Goal: Task Accomplishment & Management: Use online tool/utility

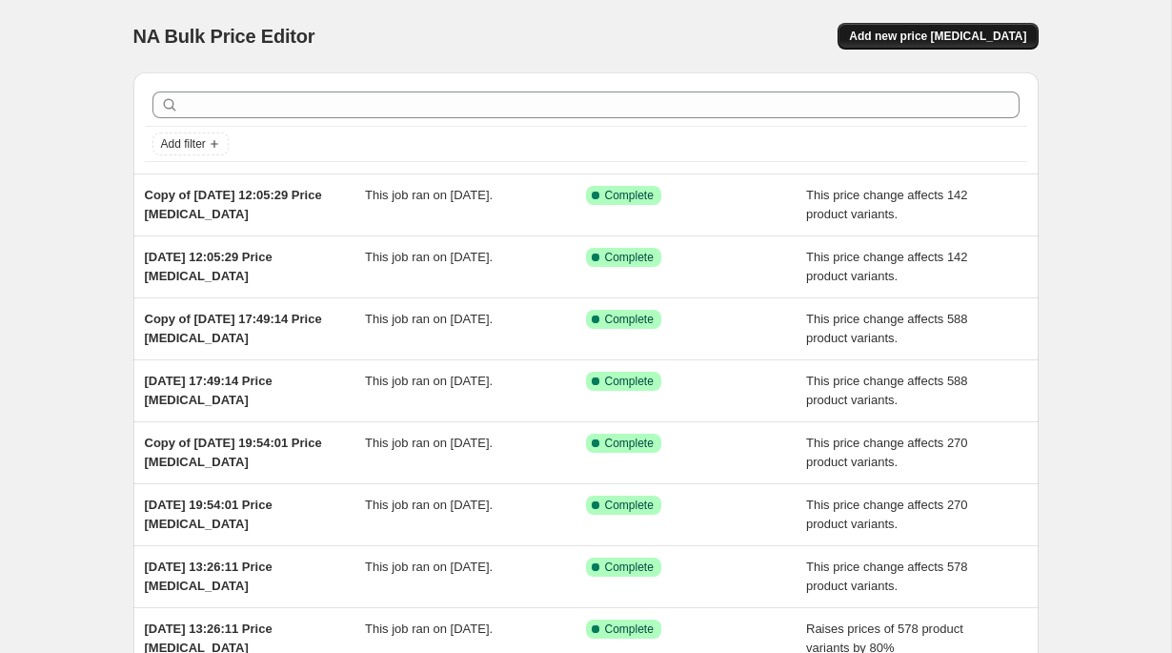
click at [982, 44] on button "Add new price [MEDICAL_DATA]" at bounding box center [938, 36] width 200 height 27
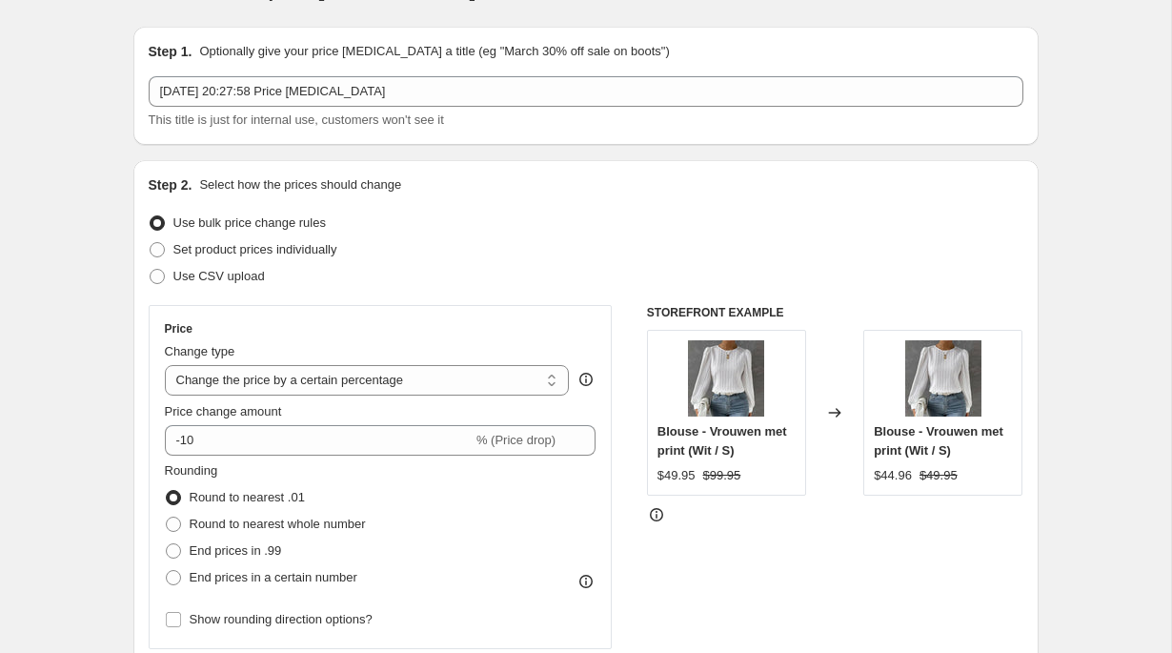
scroll to position [49, 0]
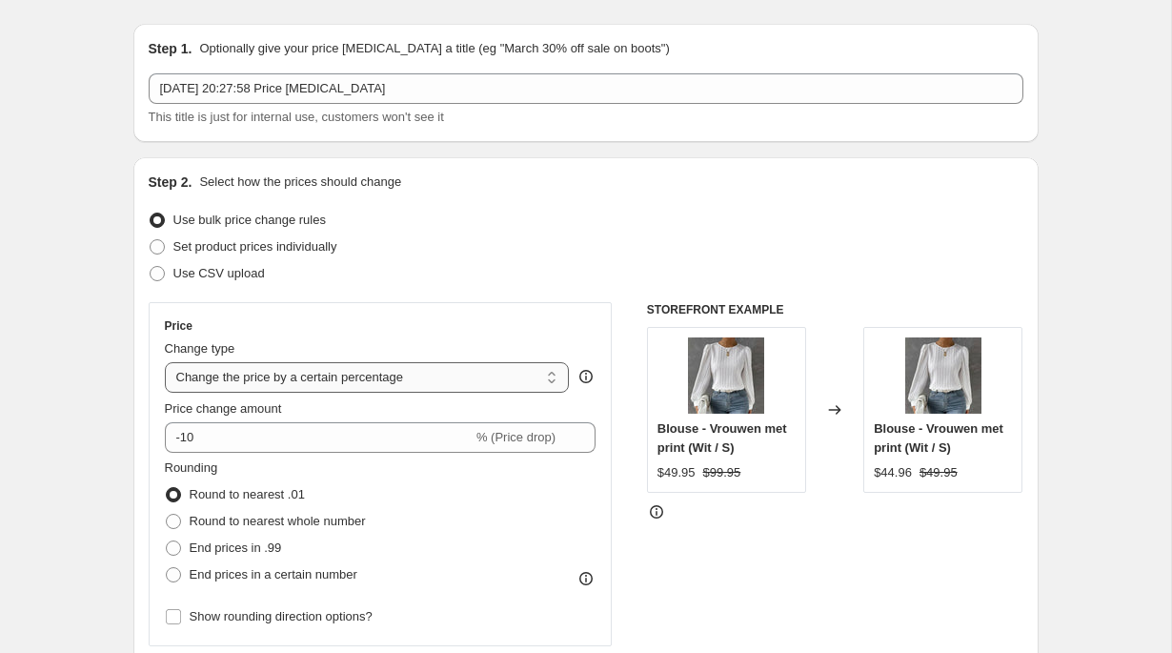
click at [398, 370] on select "Change the price to a certain amount Change the price by a certain amount Chang…" at bounding box center [367, 377] width 405 height 30
select select "no_change"
click at [165, 362] on select "Change the price to a certain amount Change the price by a certain amount Chang…" at bounding box center [367, 377] width 405 height 30
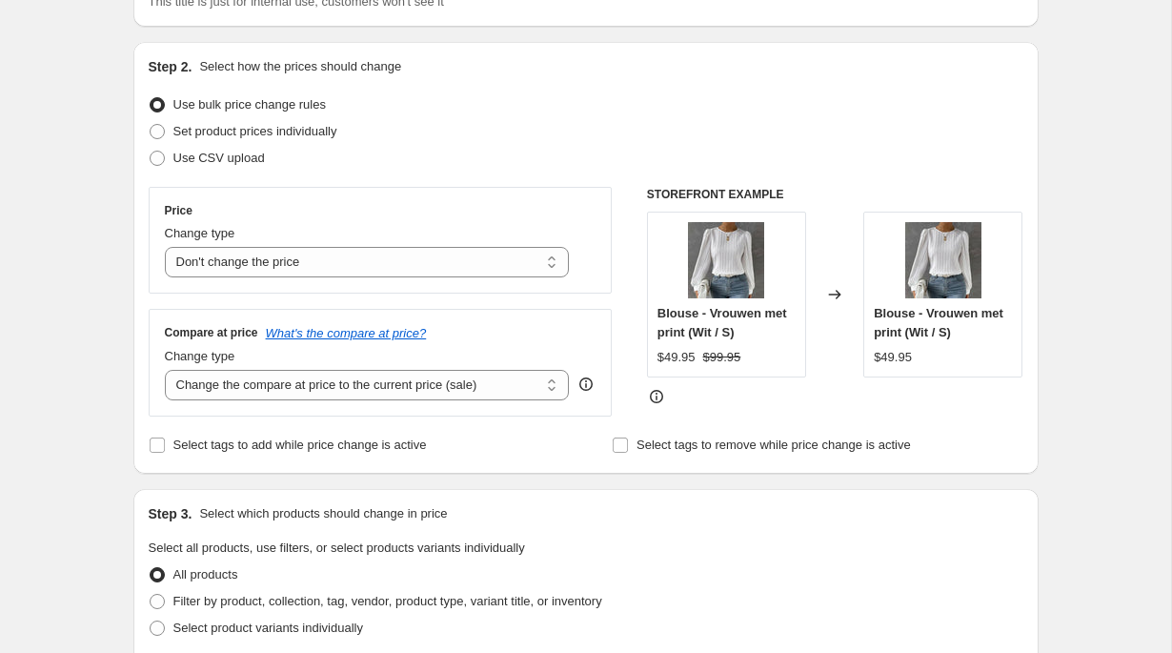
scroll to position [166, 0]
click at [197, 385] on select "Change the compare at price to the current price (sale) Change the compare at p…" at bounding box center [367, 383] width 405 height 30
select select "remove"
click at [165, 368] on select "Change the compare at price to the current price (sale) Change the compare at p…" at bounding box center [367, 383] width 405 height 30
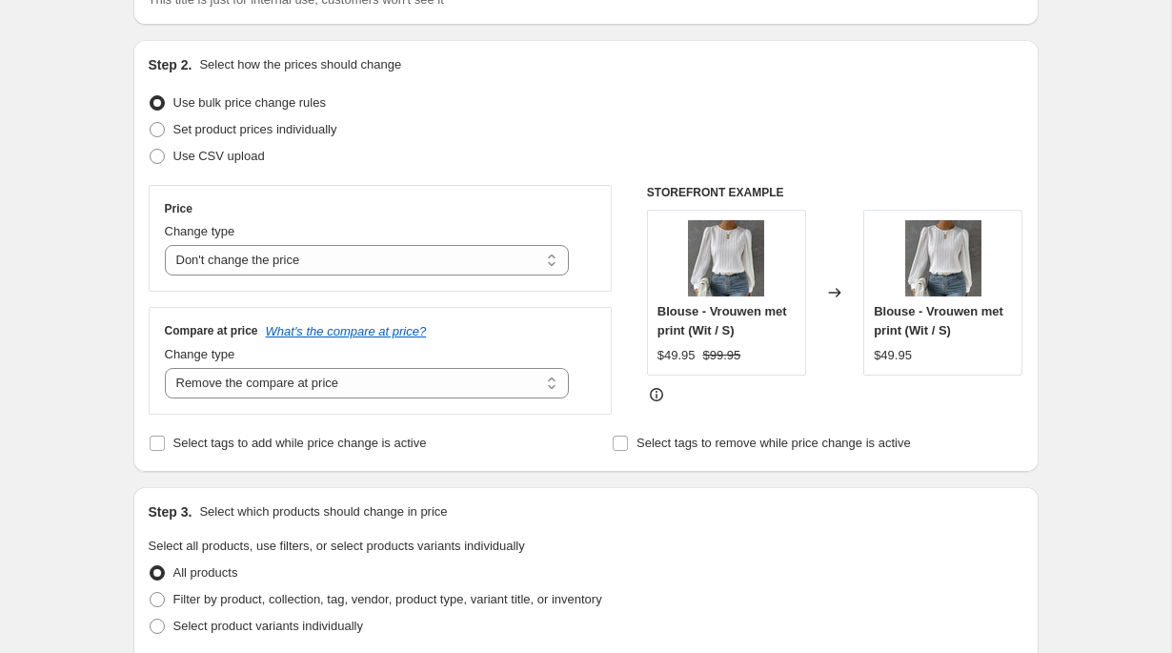
click at [120, 472] on div "Step 1. Optionally give your price [MEDICAL_DATA] a title (eg "March 30% off sa…" at bounding box center [578, 638] width 920 height 1494
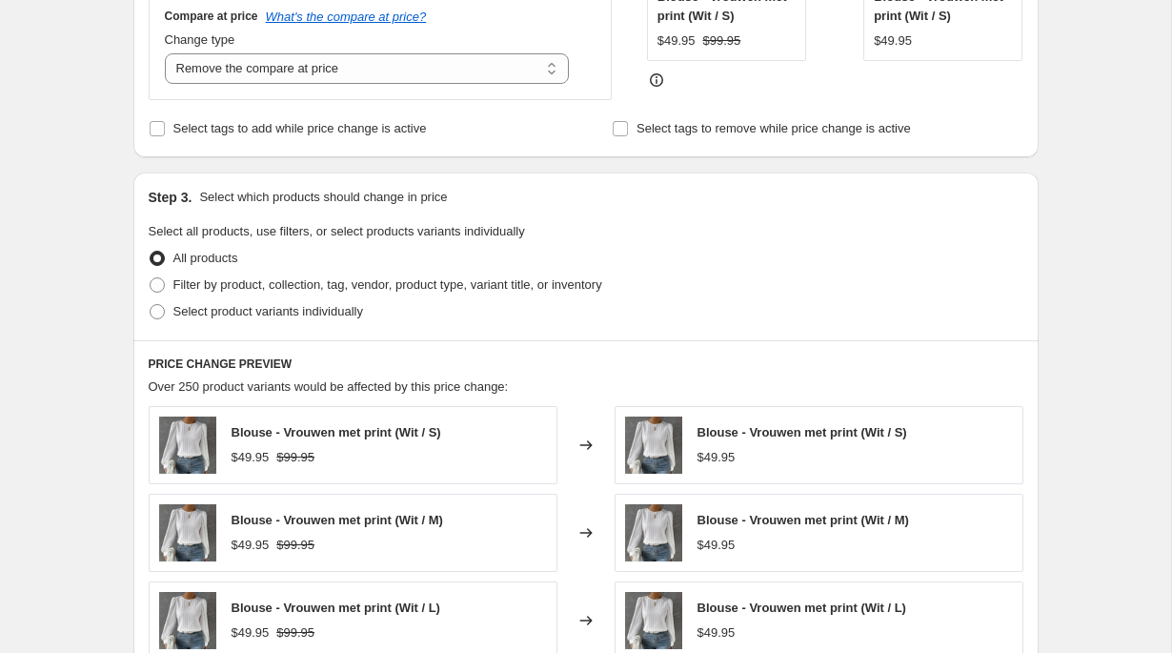
scroll to position [494, 0]
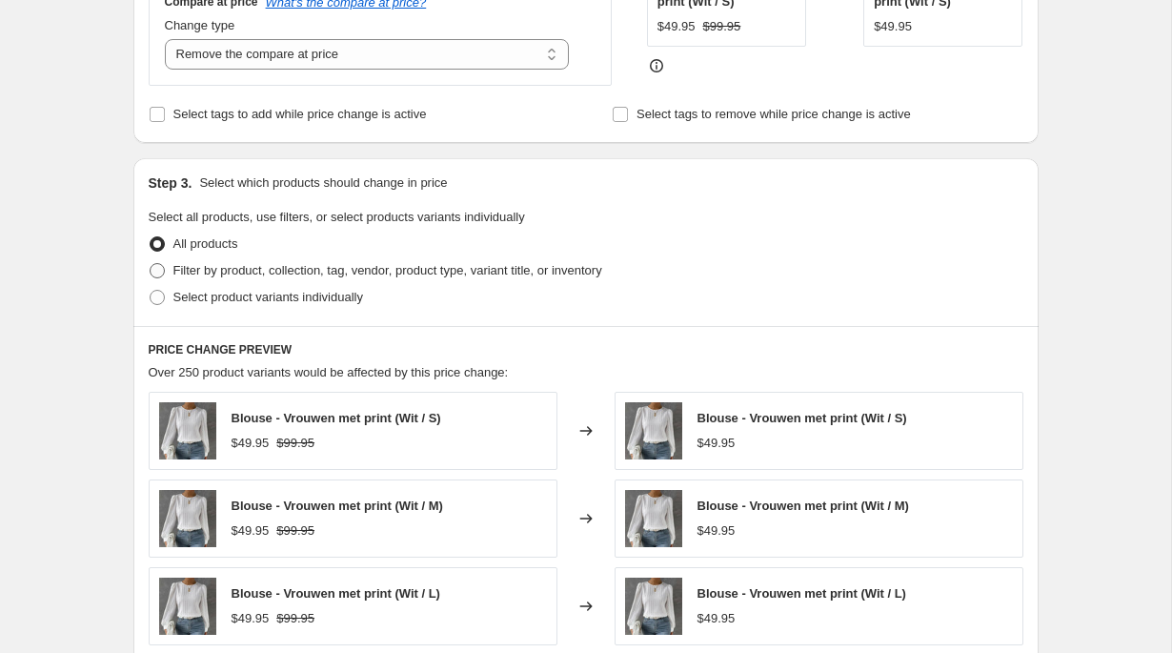
click at [237, 270] on span "Filter by product, collection, tag, vendor, product type, variant title, or inv…" at bounding box center [387, 270] width 429 height 14
click at [151, 264] on input "Filter by product, collection, tag, vendor, product type, variant title, or inv…" at bounding box center [150, 263] width 1 height 1
radio input "true"
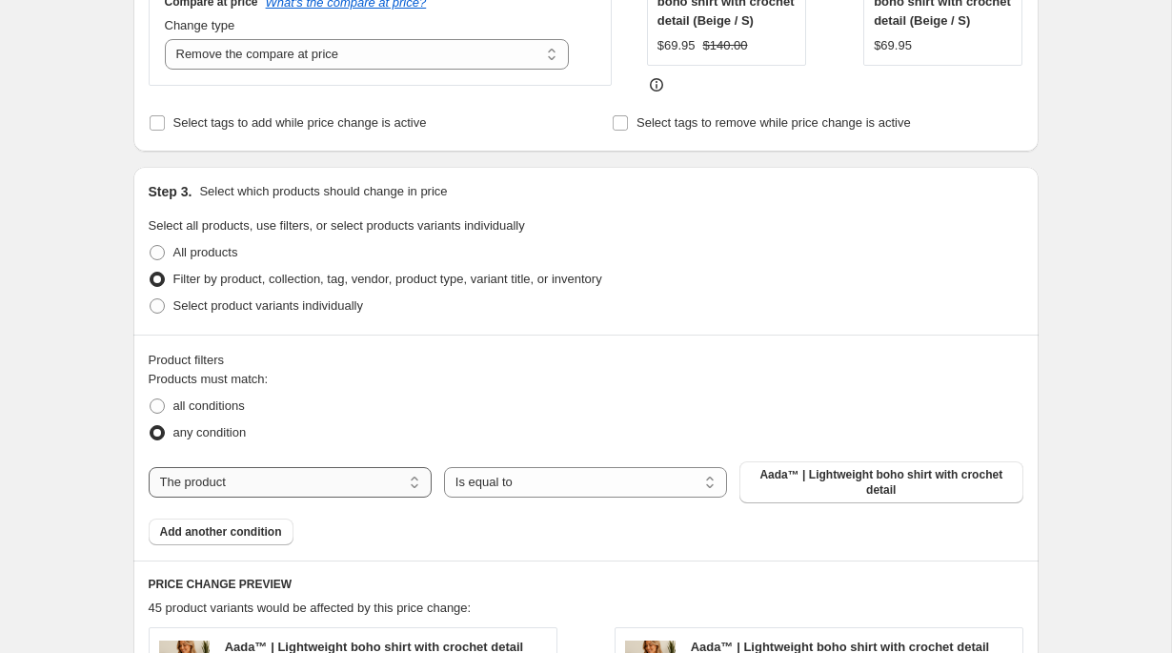
click at [269, 497] on select "The product The product's collection The product's tag The product's vendor The…" at bounding box center [290, 482] width 283 height 30
select select "collection"
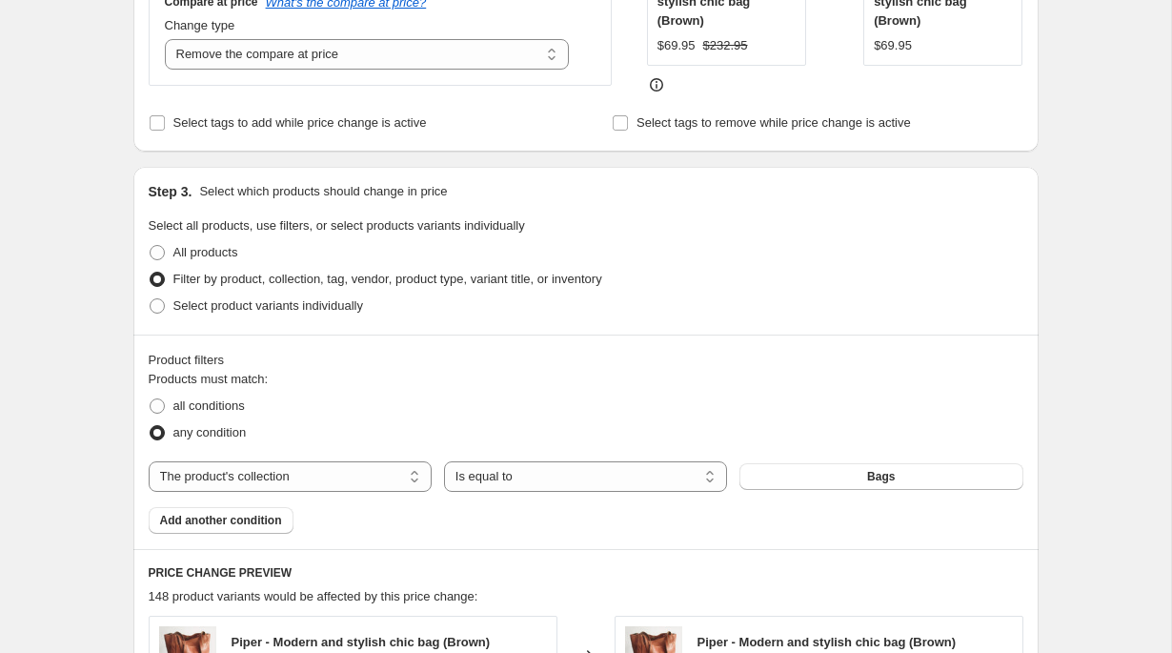
click at [834, 488] on button "Bags" at bounding box center [880, 476] width 283 height 27
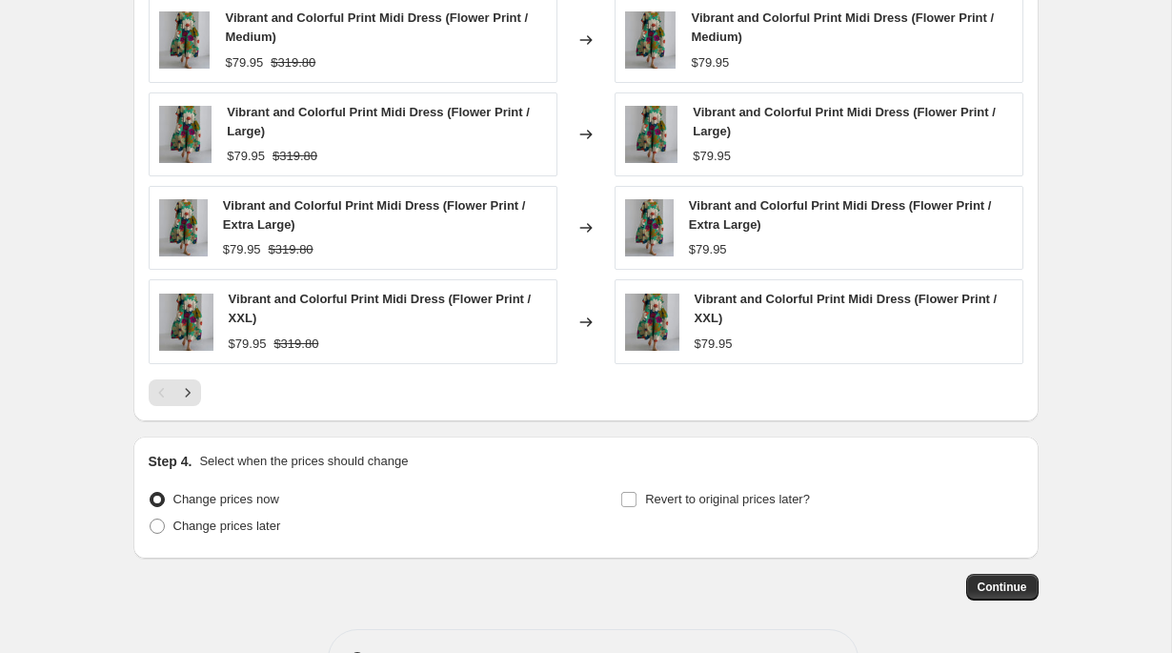
scroll to position [1269, 0]
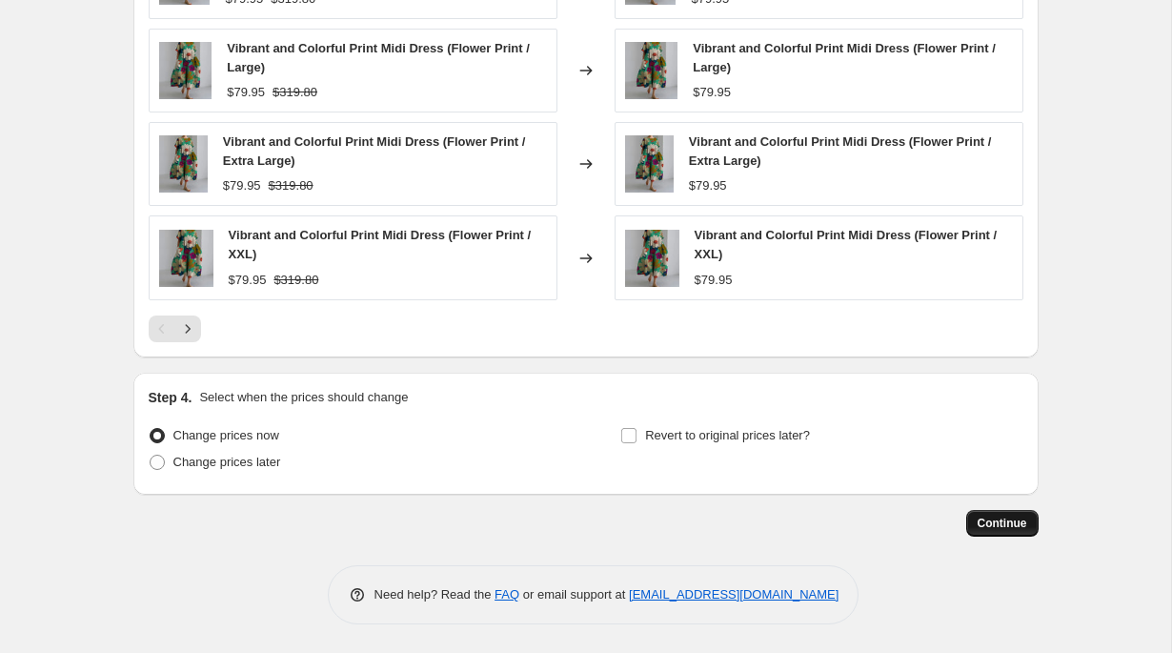
click at [994, 523] on span "Continue" at bounding box center [1003, 522] width 50 height 15
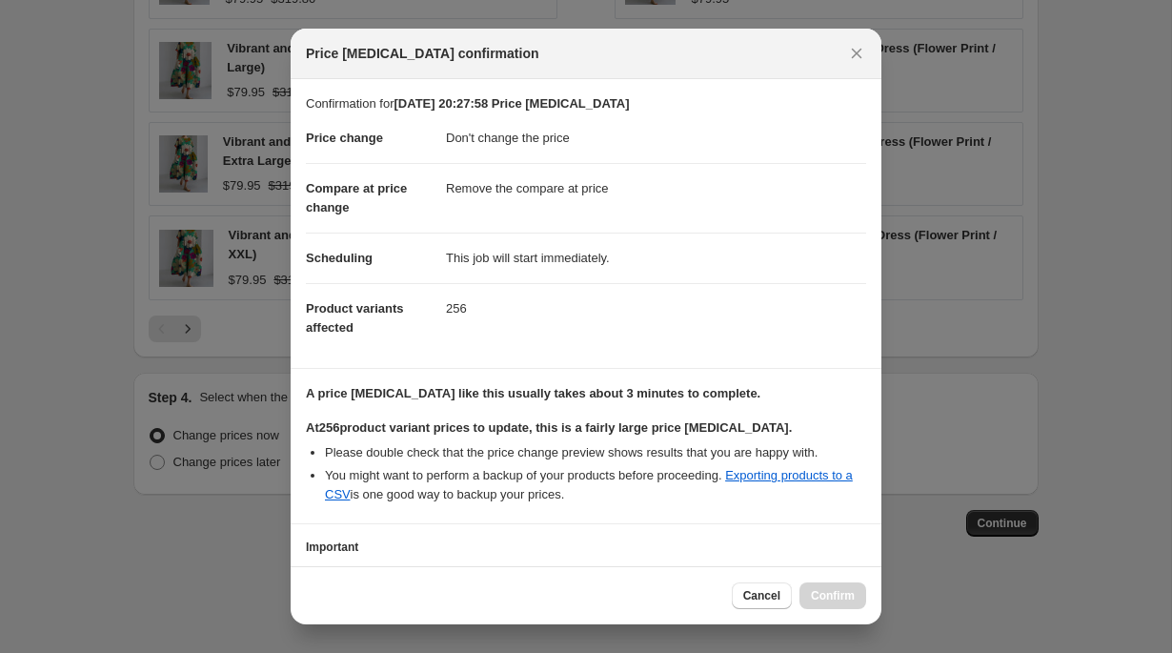
scroll to position [137, 0]
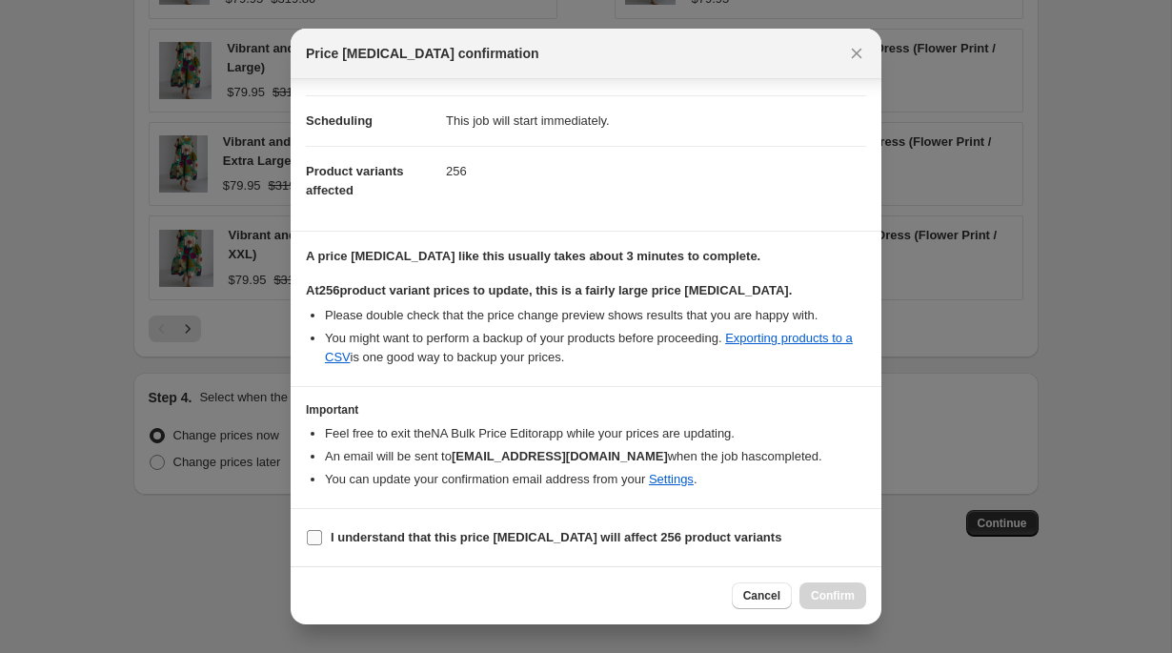
click at [694, 538] on b "I understand that this price [MEDICAL_DATA] will affect 256 product variants" at bounding box center [556, 537] width 451 height 14
click at [322, 538] on input "I understand that this price [MEDICAL_DATA] will affect 256 product variants" at bounding box center [314, 537] width 15 height 15
checkbox input "true"
click at [810, 591] on button "Confirm" at bounding box center [832, 595] width 67 height 27
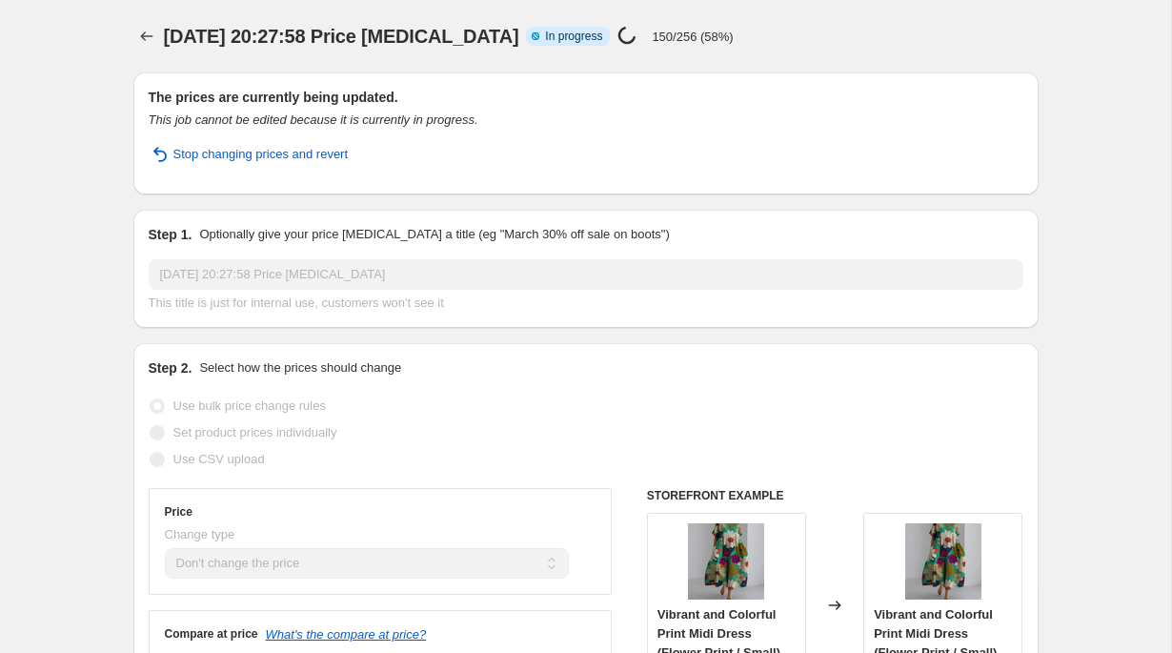
select select "no_change"
select select "remove"
select select "collection"
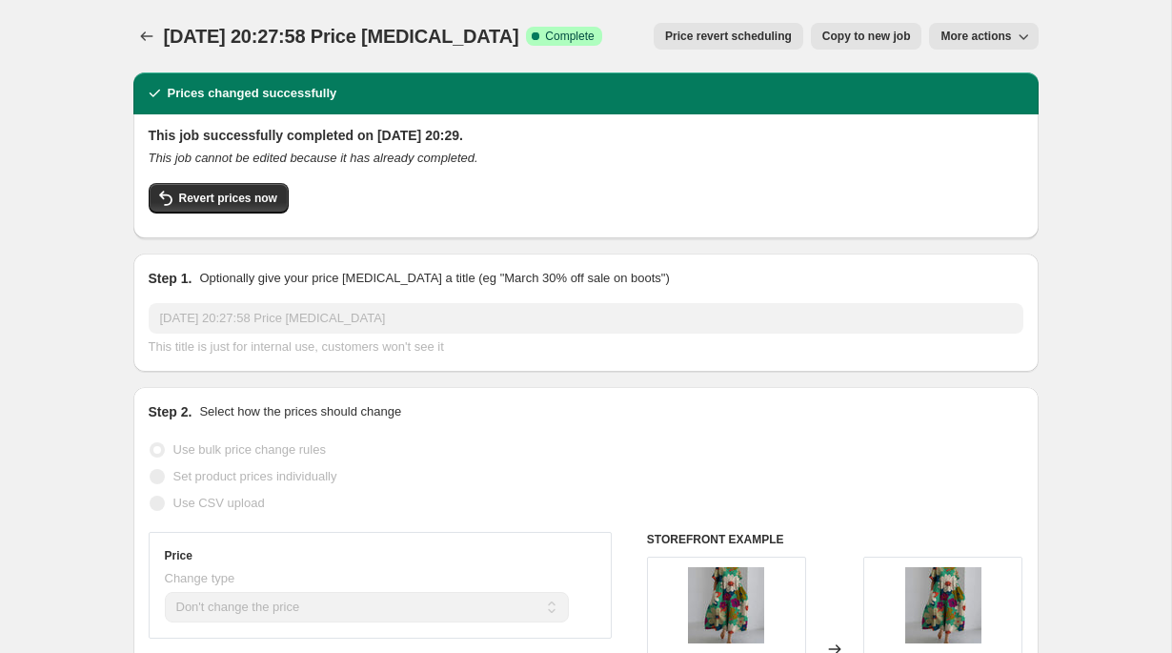
click at [840, 41] on span "Copy to new job" at bounding box center [866, 36] width 89 height 15
select select "no_change"
select select "remove"
select select "collection"
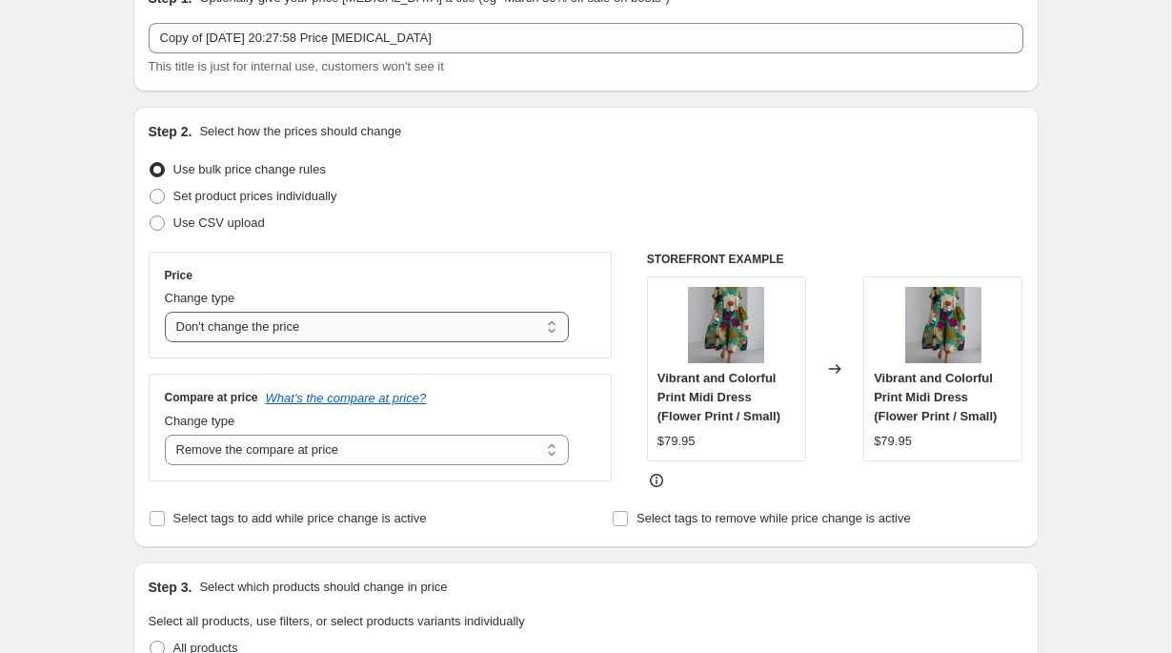
scroll to position [128, 0]
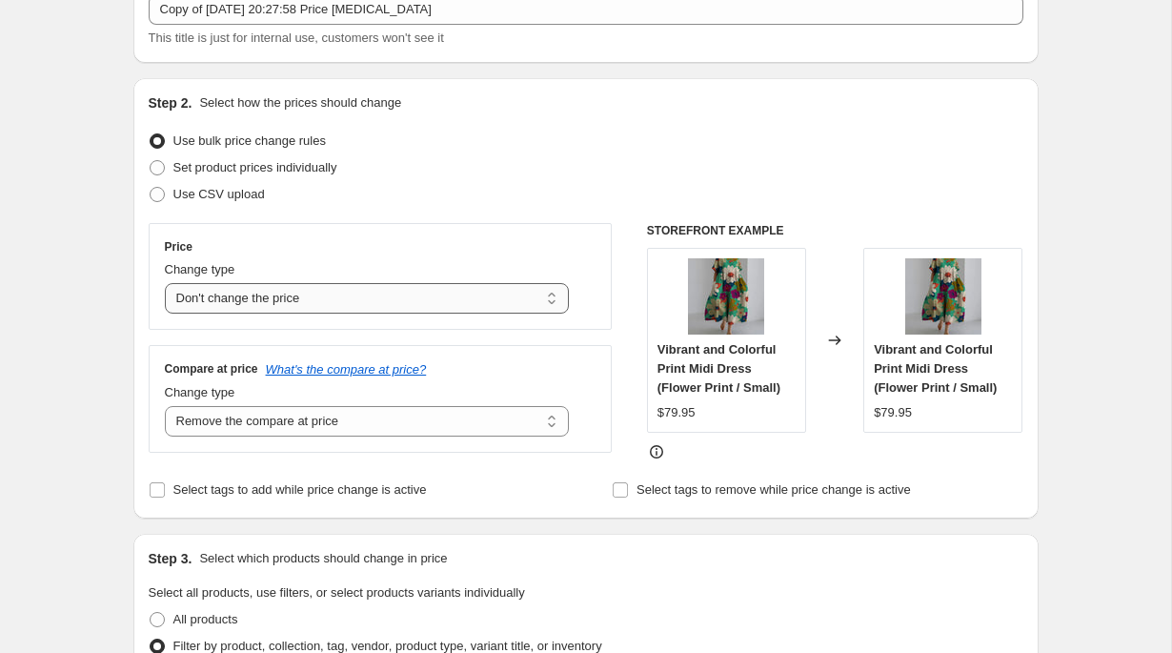
click at [497, 417] on select "Change the compare at price to the current price (sale) Change the compare at p…" at bounding box center [367, 421] width 405 height 30
select select "pp"
click at [165, 406] on select "Change the compare at price to the current price (sale) Change the compare at p…" at bounding box center [367, 421] width 405 height 30
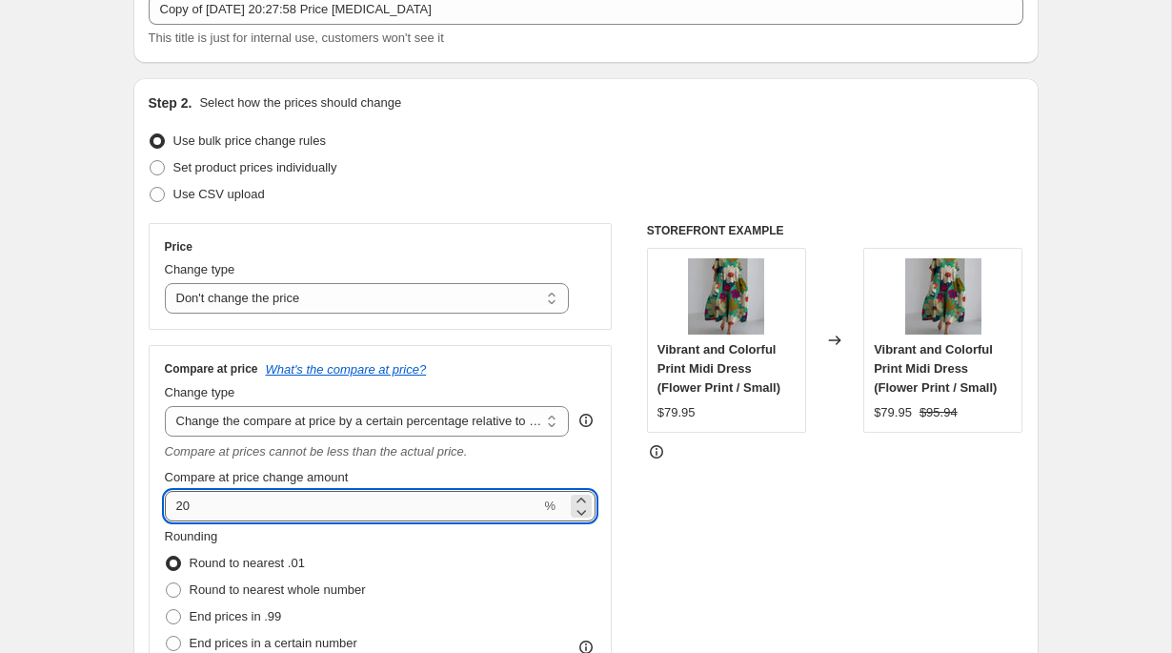
click at [297, 506] on input "20" at bounding box center [353, 506] width 376 height 30
type input "400"
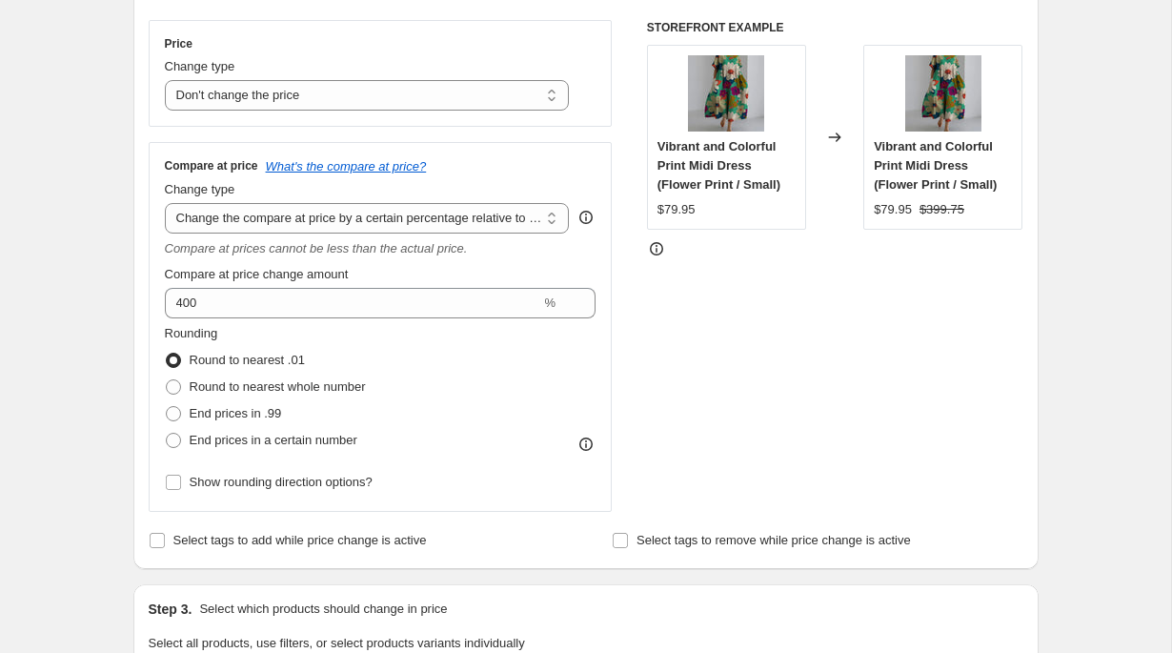
scroll to position [336, 0]
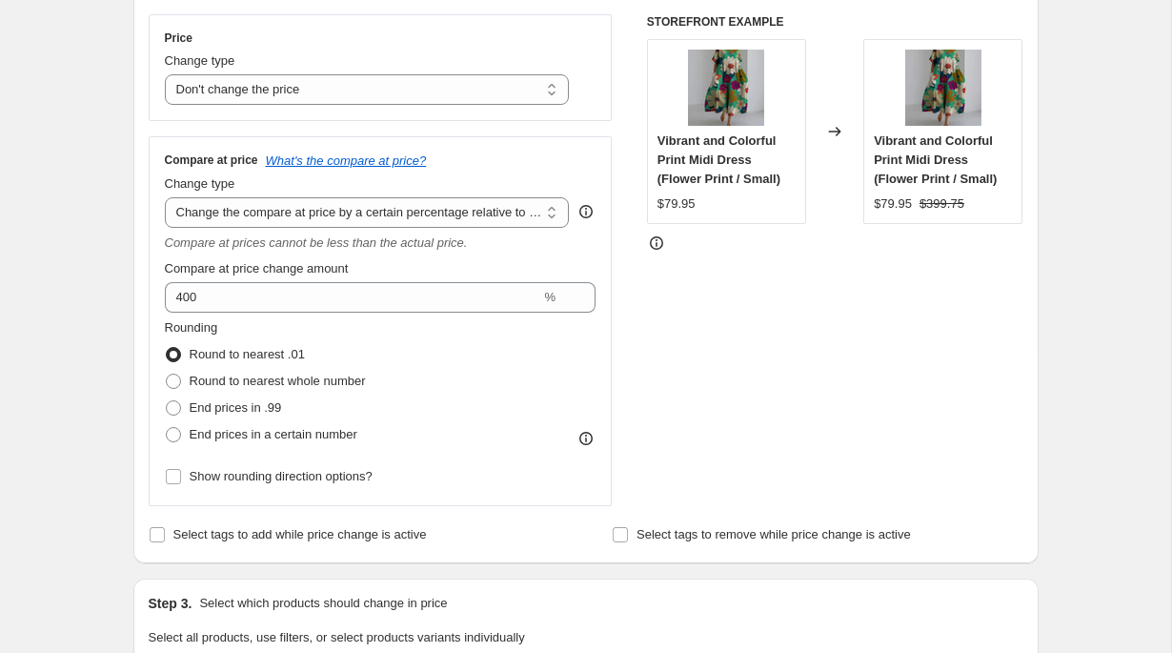
click at [246, 403] on span "End prices in .99" at bounding box center [236, 407] width 92 height 14
click at [167, 401] on input "End prices in .99" at bounding box center [166, 400] width 1 height 1
radio input "true"
click at [277, 431] on span "End prices in a certain number" at bounding box center [274, 434] width 168 height 14
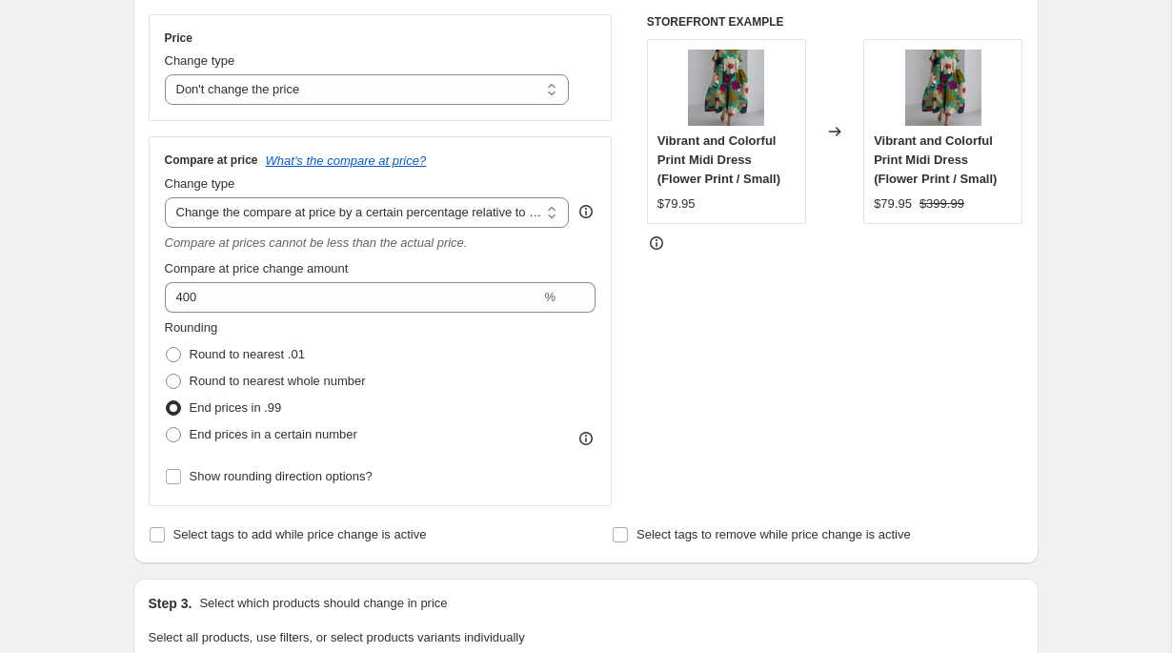
click at [167, 428] on input "End prices in a certain number" at bounding box center [166, 427] width 1 height 1
radio input "true"
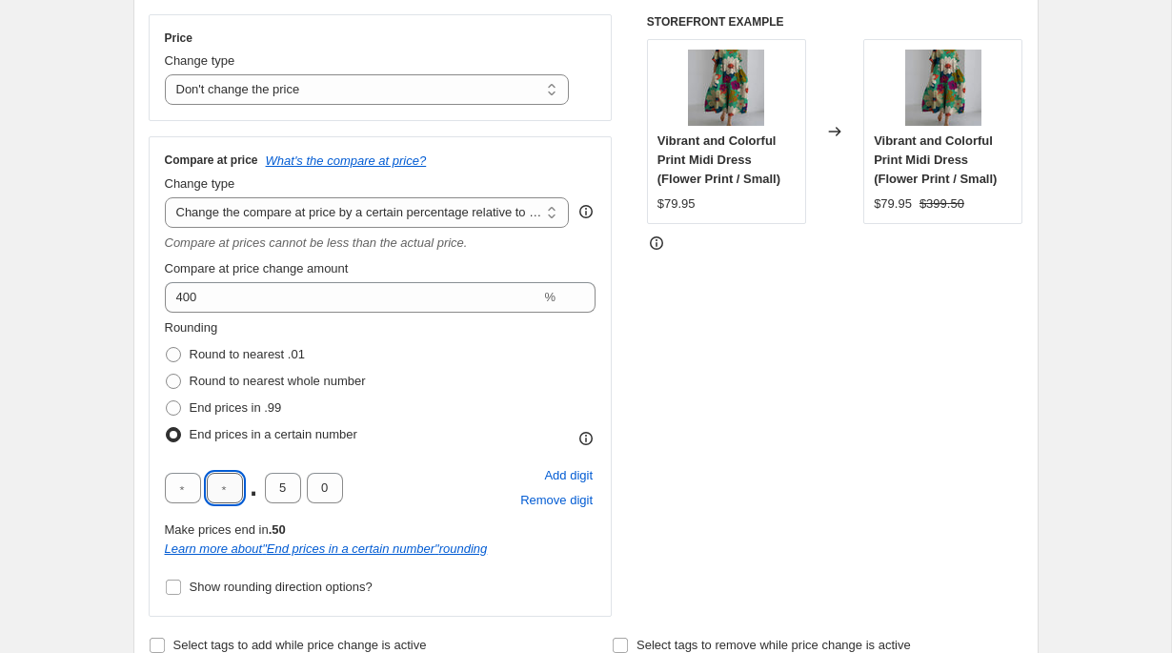
click at [225, 481] on input "text" at bounding box center [225, 488] width 36 height 30
type input "9"
type input "5"
click at [140, 489] on div "Step 2. Select how the prices should change Use bulk price change rules Set pro…" at bounding box center [585, 271] width 905 height 804
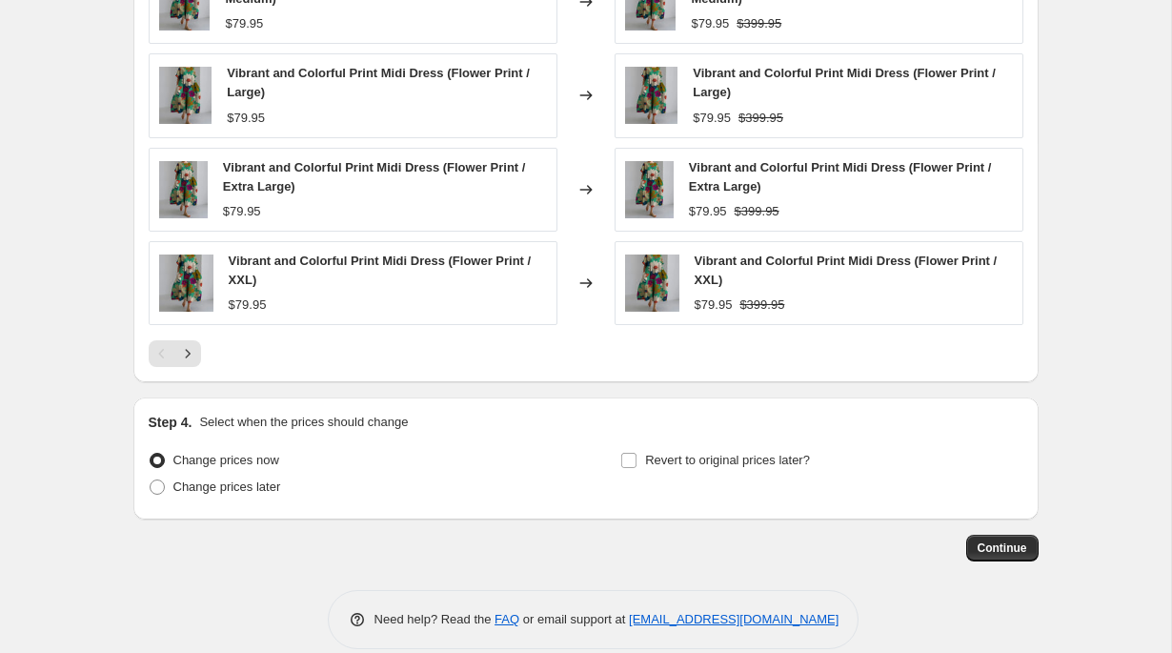
scroll to position [1632, 0]
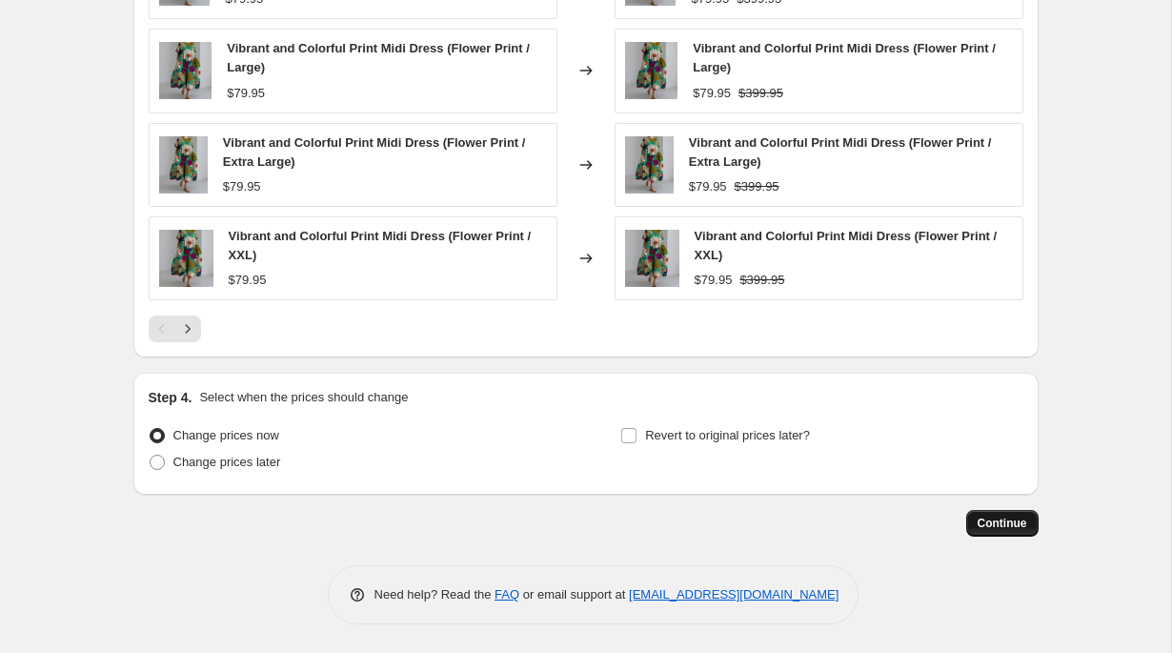
click at [1000, 527] on span "Continue" at bounding box center [1003, 522] width 50 height 15
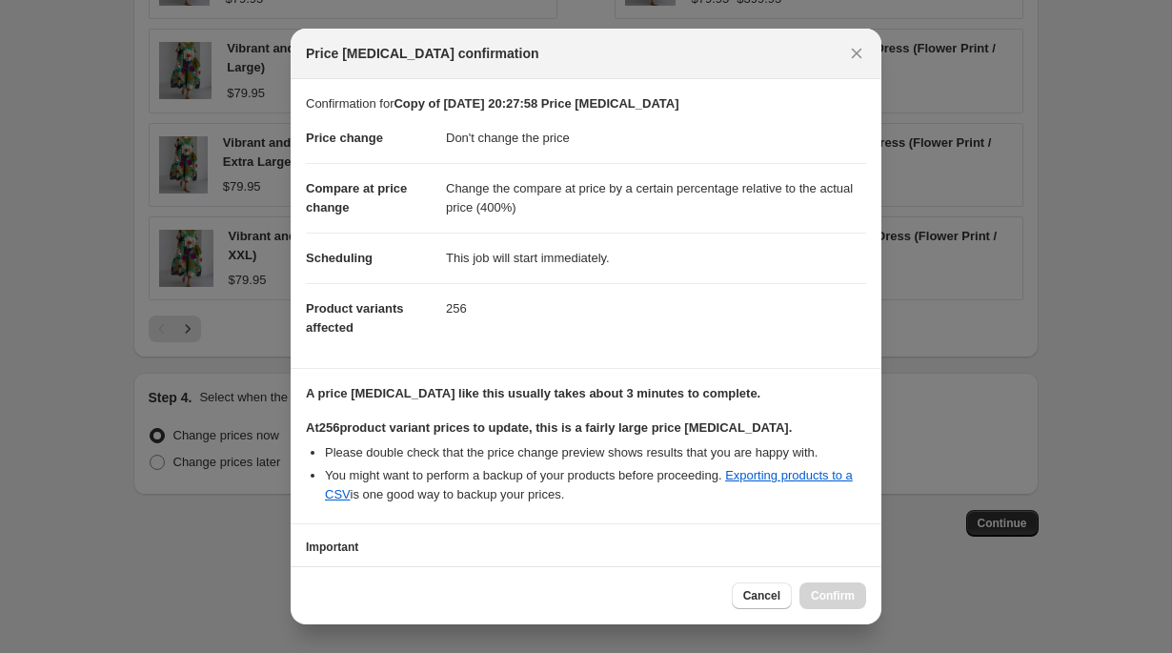
scroll to position [137, 0]
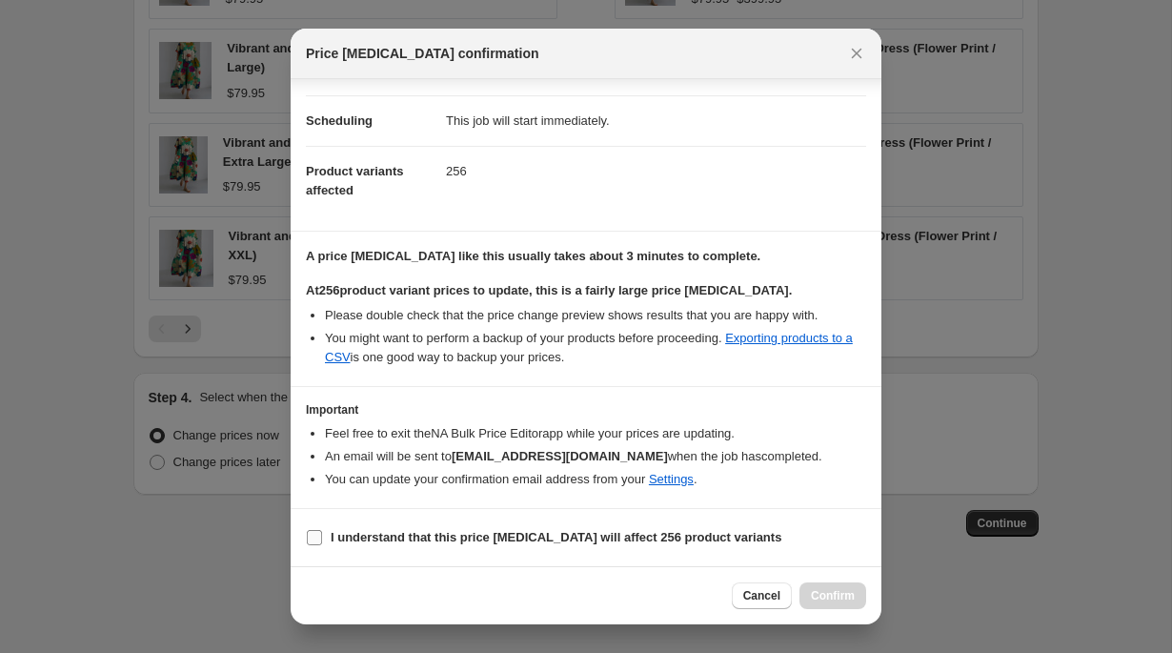
click at [592, 535] on b "I understand that this price [MEDICAL_DATA] will affect 256 product variants" at bounding box center [556, 537] width 451 height 14
click at [322, 535] on input "I understand that this price [MEDICAL_DATA] will affect 256 product variants" at bounding box center [314, 537] width 15 height 15
checkbox input "true"
click at [824, 593] on span "Confirm" at bounding box center [833, 595] width 44 height 15
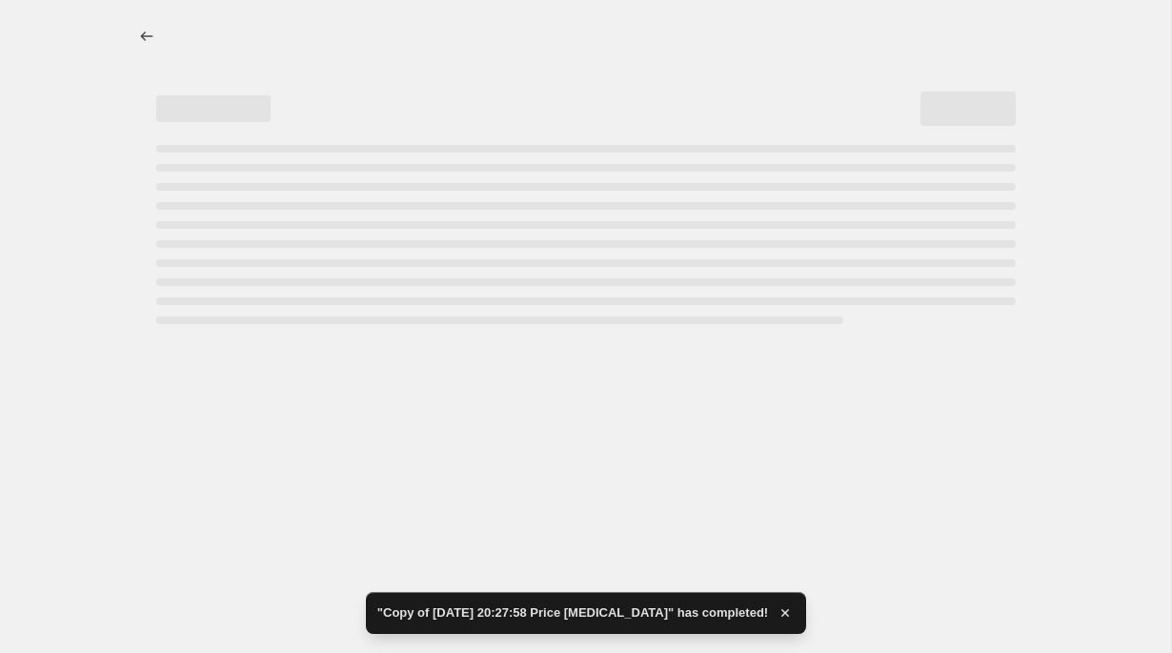
select select "no_change"
select select "pp"
select select "collection"
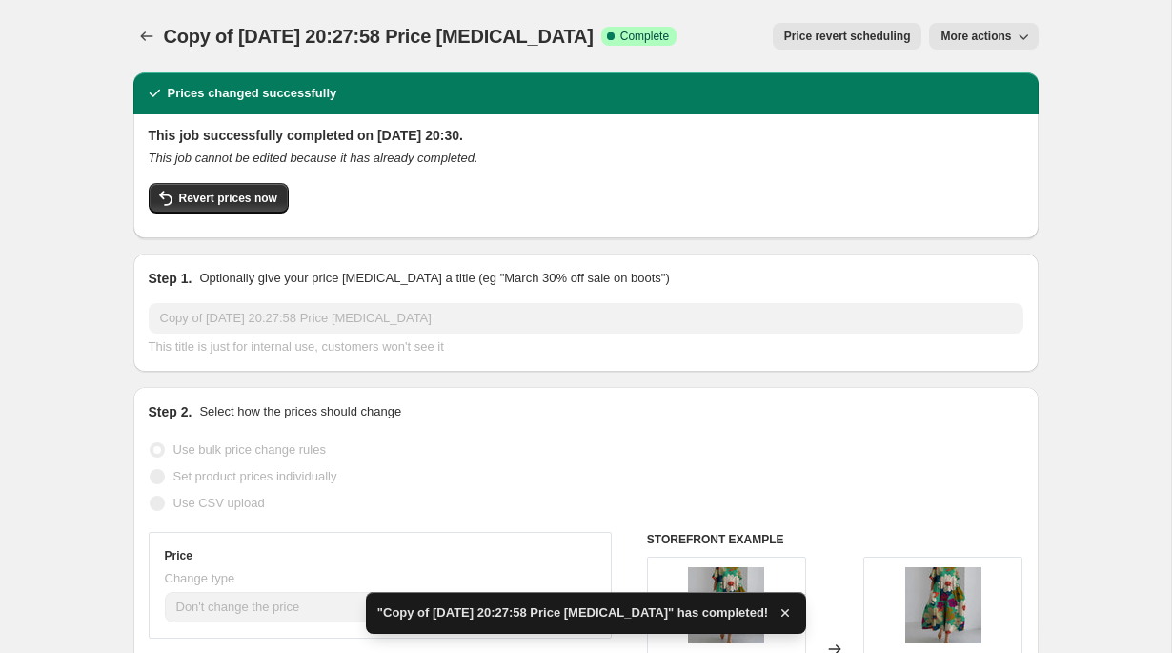
click at [983, 32] on span "More actions" at bounding box center [975, 36] width 71 height 15
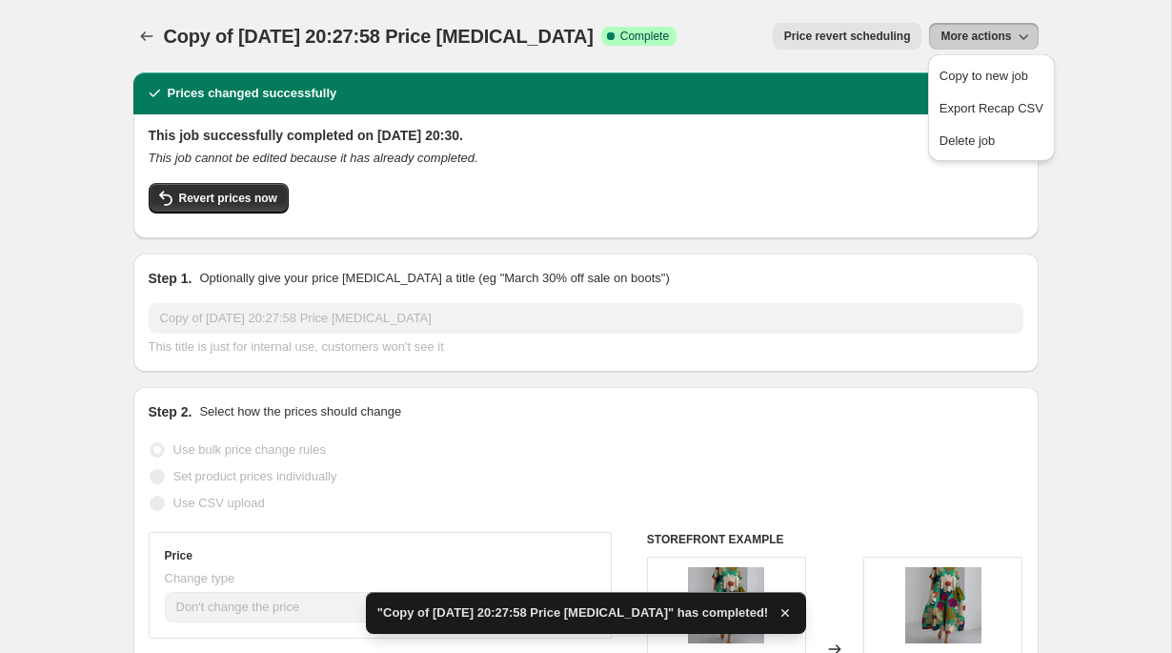
click at [982, 32] on span "More actions" at bounding box center [975, 36] width 71 height 15
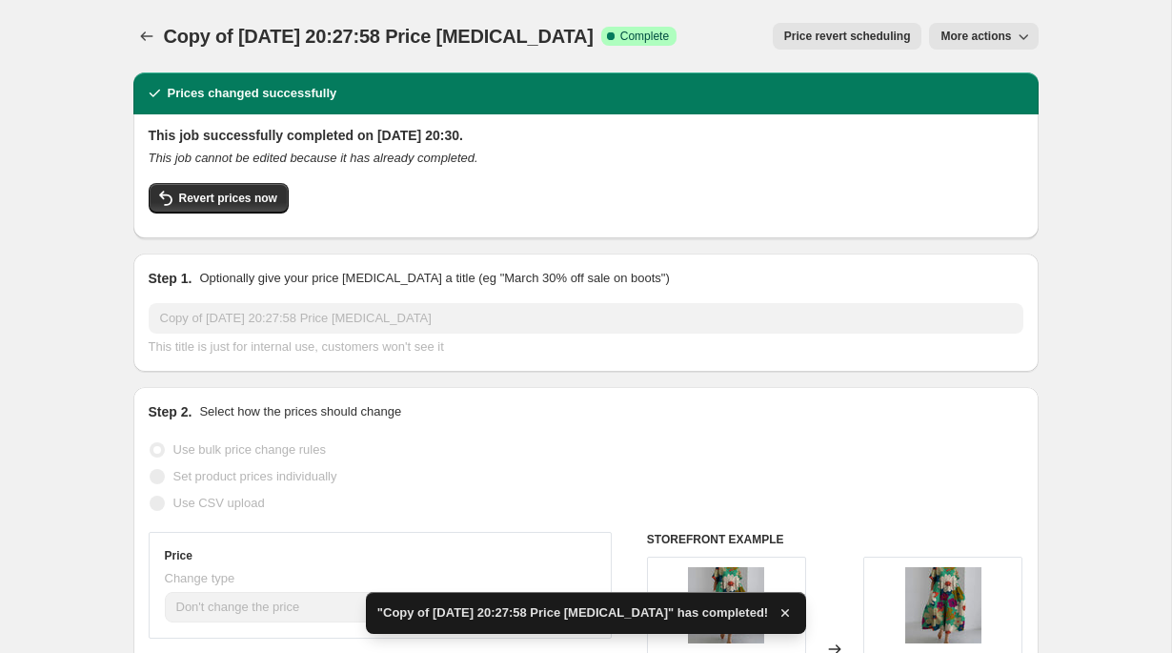
click at [322, 28] on span "Copy of [DATE] 20:27:58 Price [MEDICAL_DATA]" at bounding box center [379, 36] width 430 height 21
